Goal: Information Seeking & Learning: Learn about a topic

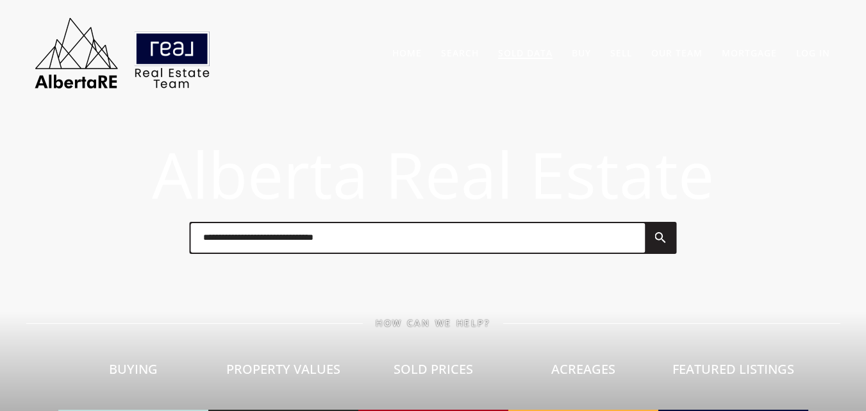
click at [538, 52] on link "Sold Data" at bounding box center [525, 53] width 54 height 12
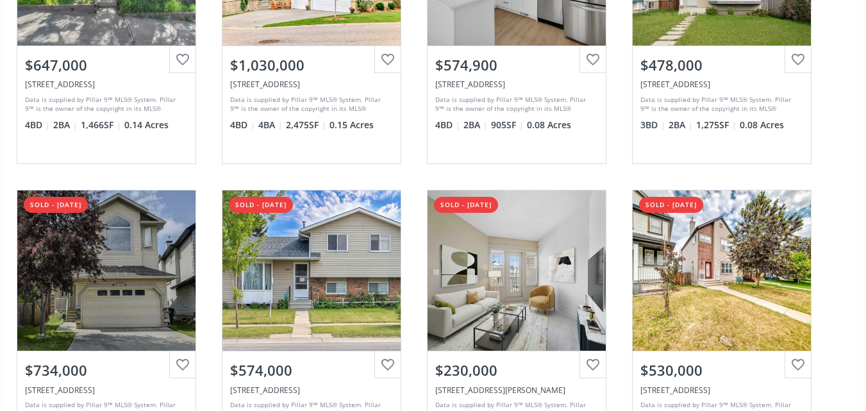
scroll to position [308, 0]
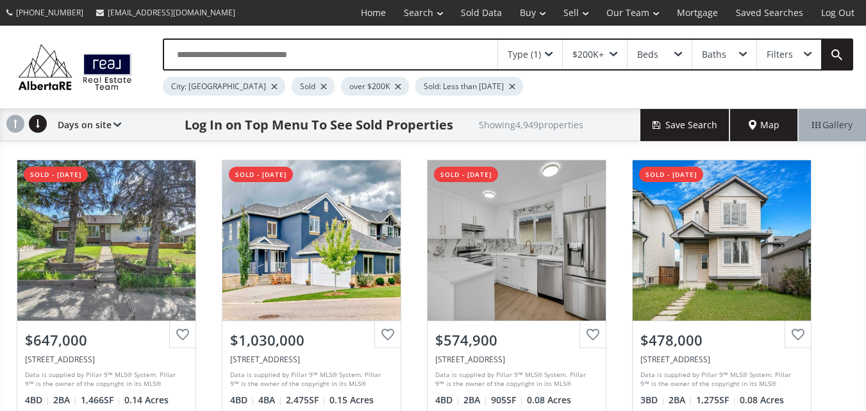
click at [320, 86] on div at bounding box center [323, 86] width 6 height 5
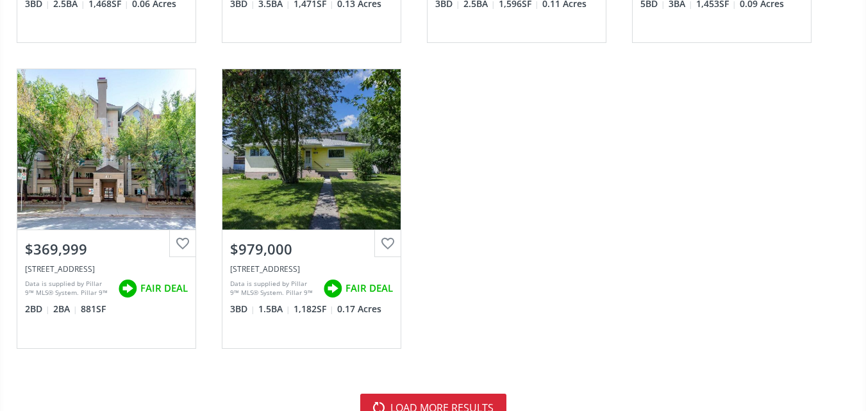
scroll to position [3776, 0]
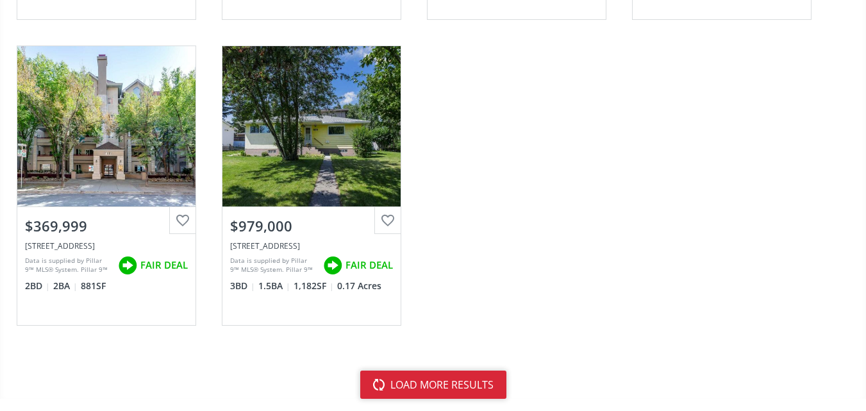
click at [456, 384] on button "load more results" at bounding box center [433, 384] width 146 height 28
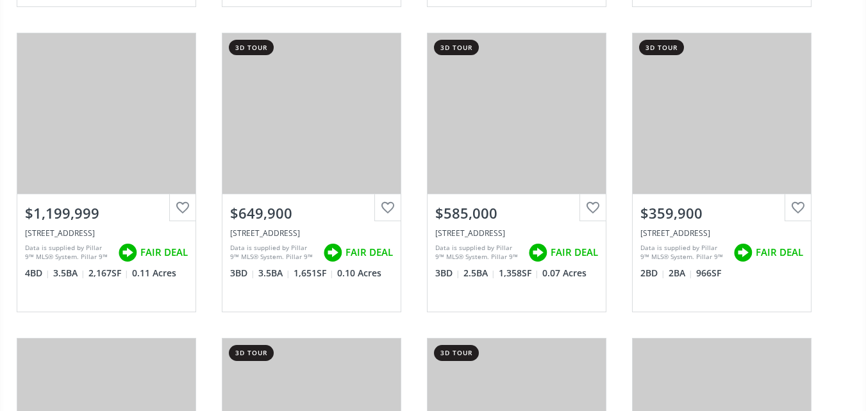
scroll to position [5337, 0]
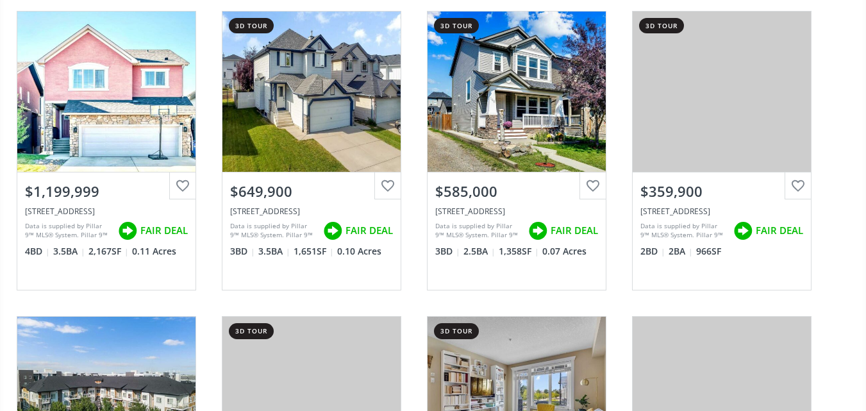
drag, startPoint x: 865, startPoint y: 327, endPoint x: 864, endPoint y: 343, distance: 16.7
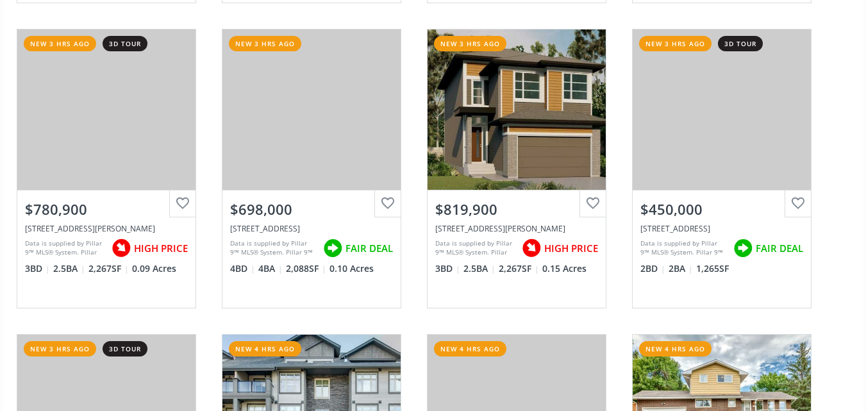
scroll to position [0, 0]
